Goal: Find contact information: Find contact information

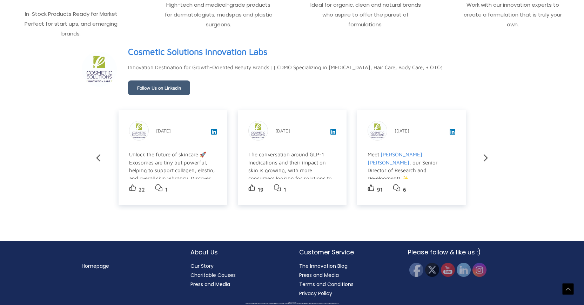
scroll to position [1355, 1]
click at [205, 262] on link "Our Story" at bounding box center [202, 265] width 23 height 7
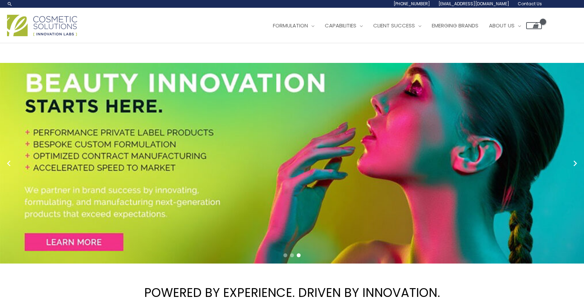
scroll to position [0, 1]
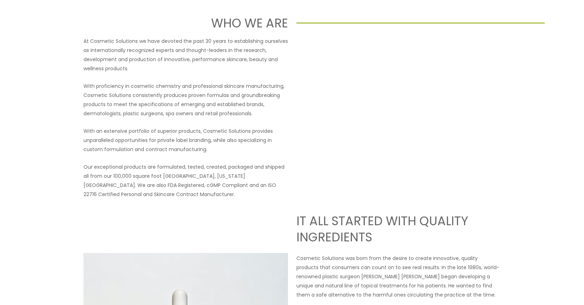
scroll to position [77, 2]
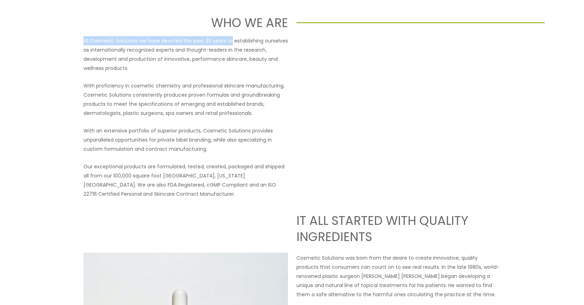
drag, startPoint x: 82, startPoint y: 56, endPoint x: 275, endPoint y: 53, distance: 192.3
click at [275, 53] on p "At Cosmetic Solutions we have devoted the past 30 years to establishing ourselv…" at bounding box center [186, 54] width 205 height 36
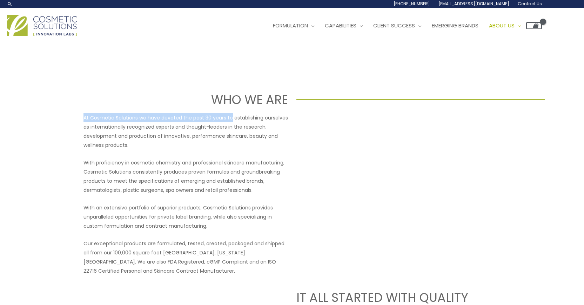
scroll to position [0, 2]
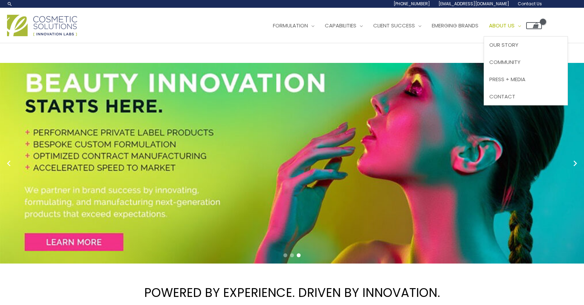
click at [505, 29] on span "About Us" at bounding box center [502, 25] width 26 height 7
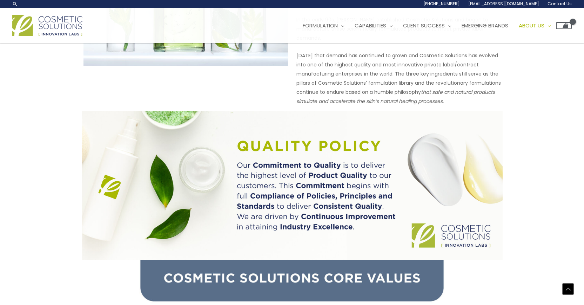
scroll to position [464, 0]
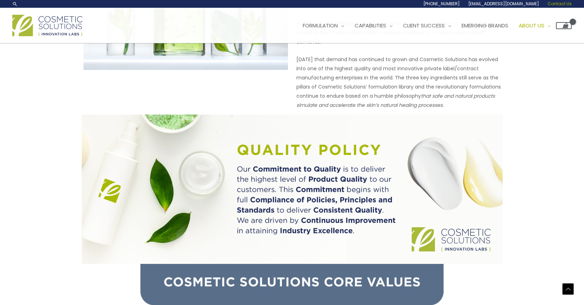
click at [554, 7] on span "Contact Us" at bounding box center [560, 4] width 24 height 6
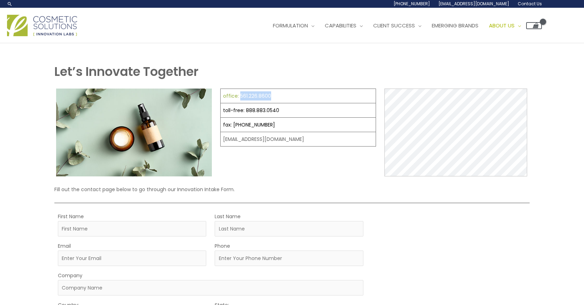
drag, startPoint x: 290, startPoint y: 109, endPoint x: 244, endPoint y: 111, distance: 46.4
click at [244, 103] on td "office: 561.226.8600" at bounding box center [297, 96] width 155 height 14
copy link "561.226.8600"
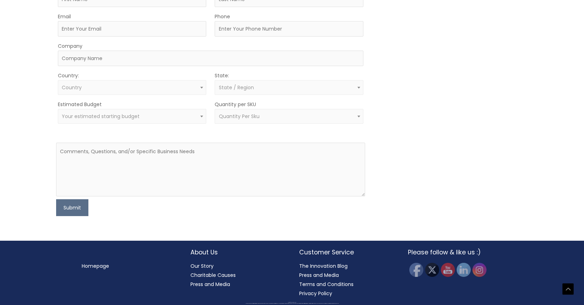
scroll to position [408, 0]
click at [236, 271] on link "Charitable Causes" at bounding box center [213, 274] width 45 height 7
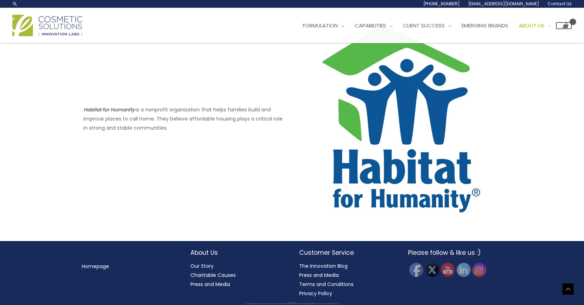
scroll to position [580, 0]
click at [236, 271] on link "Charitable Causes" at bounding box center [213, 274] width 45 height 7
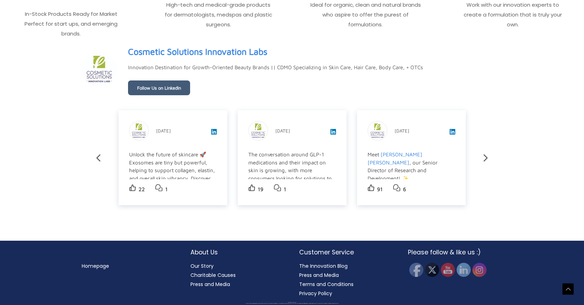
scroll to position [1359, 0]
click at [208, 247] on h2 "About Us" at bounding box center [238, 251] width 95 height 9
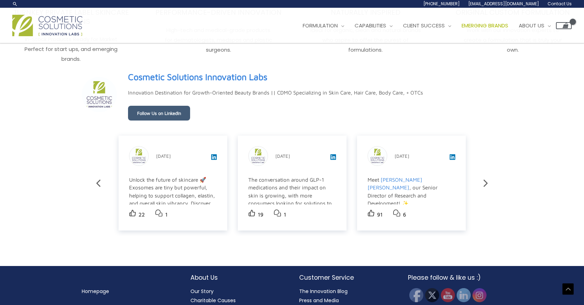
scroll to position [1189, 0]
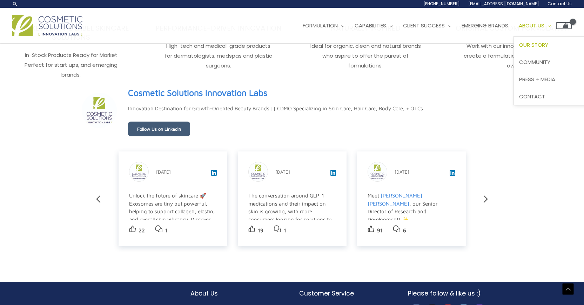
click at [545, 48] on span "Our Story" at bounding box center [533, 44] width 29 height 7
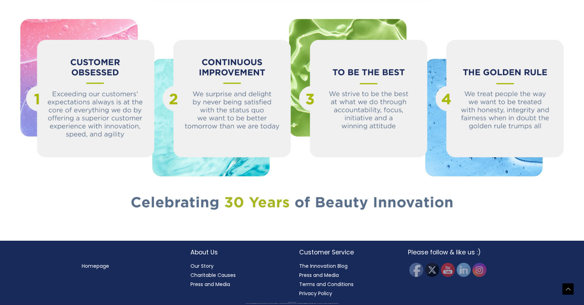
scroll to position [1118, 0]
click at [347, 247] on h2 "Customer Service" at bounding box center [346, 251] width 95 height 9
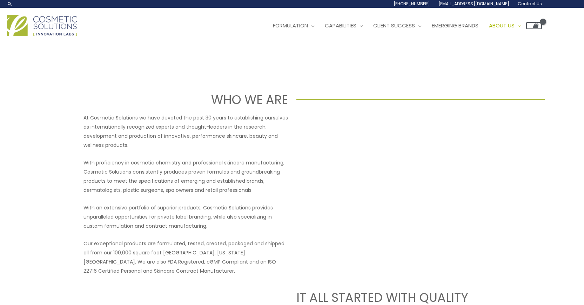
scroll to position [0, 0]
click at [444, 29] on span "Emerging Brands" at bounding box center [455, 25] width 47 height 7
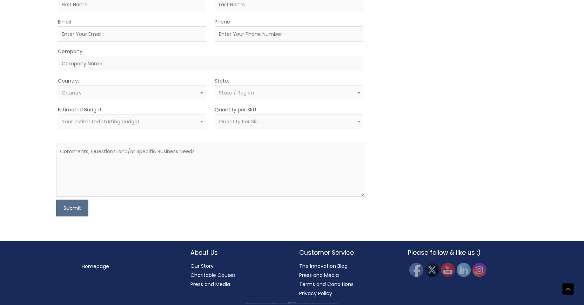
scroll to position [735, 0]
click at [419, 262] on img at bounding box center [415, 269] width 15 height 15
